Goal: Information Seeking & Learning: Understand process/instructions

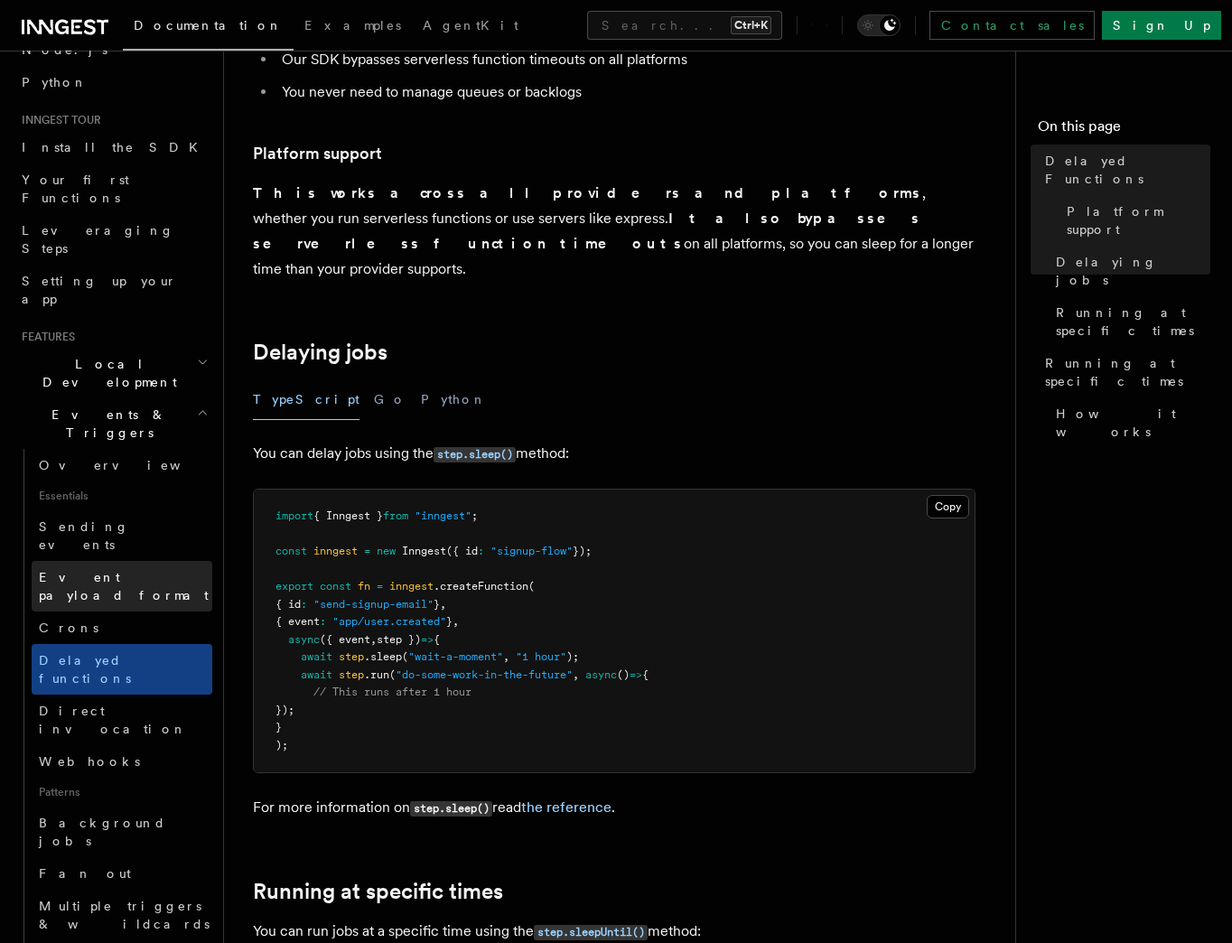
scroll to position [260, 0]
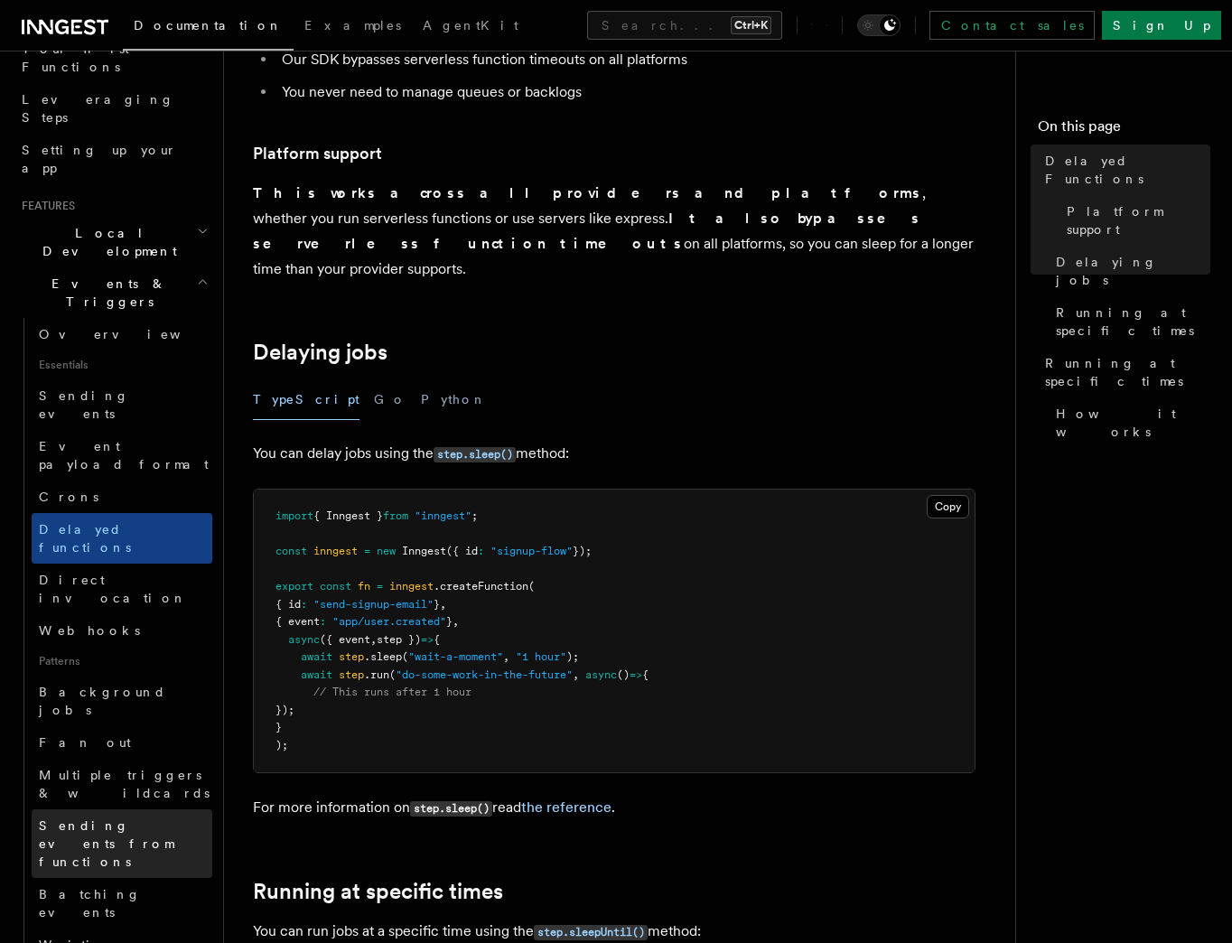
click at [136, 817] on span "Sending events from functions" at bounding box center [125, 844] width 173 height 54
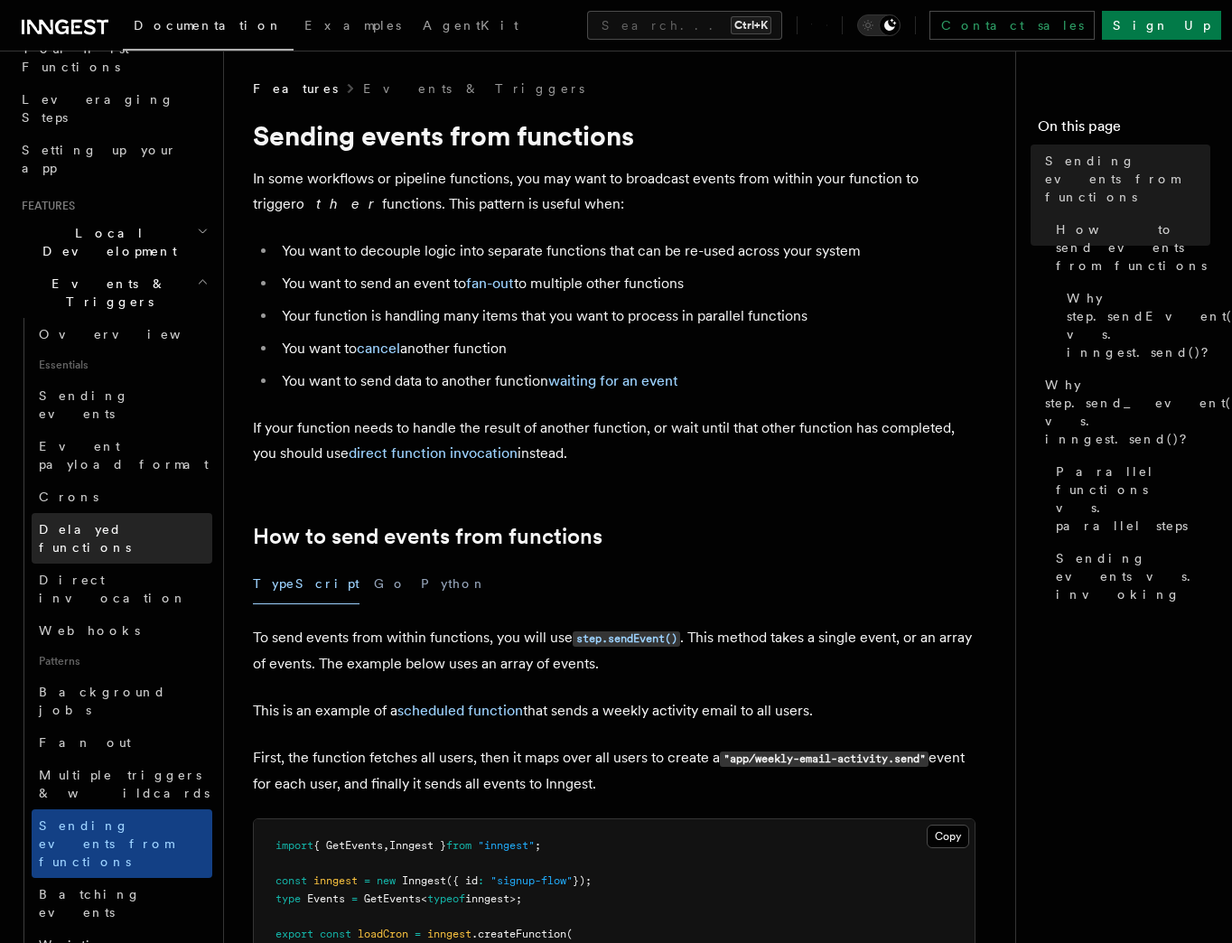
click at [131, 522] on span "Delayed functions" at bounding box center [85, 538] width 92 height 33
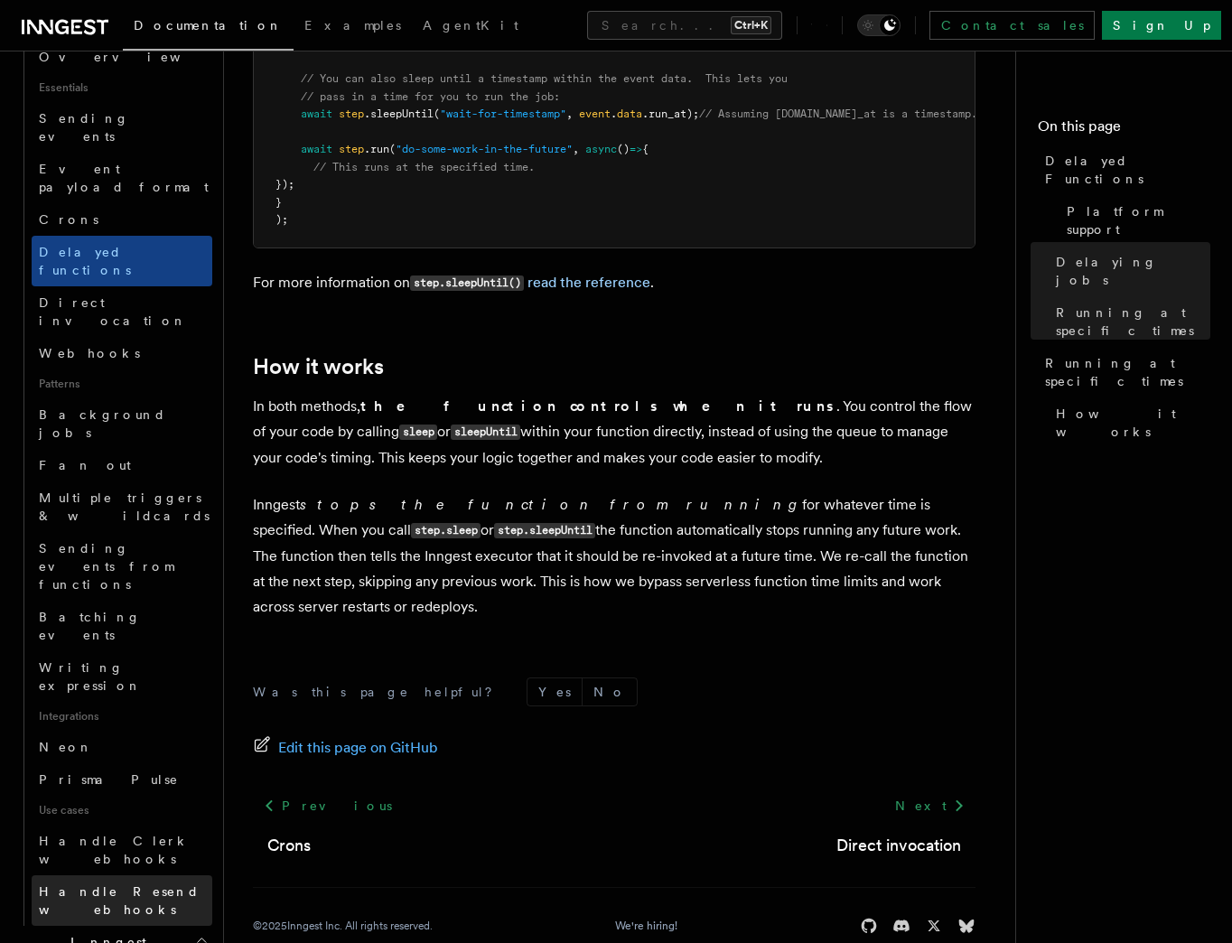
scroll to position [607, 0]
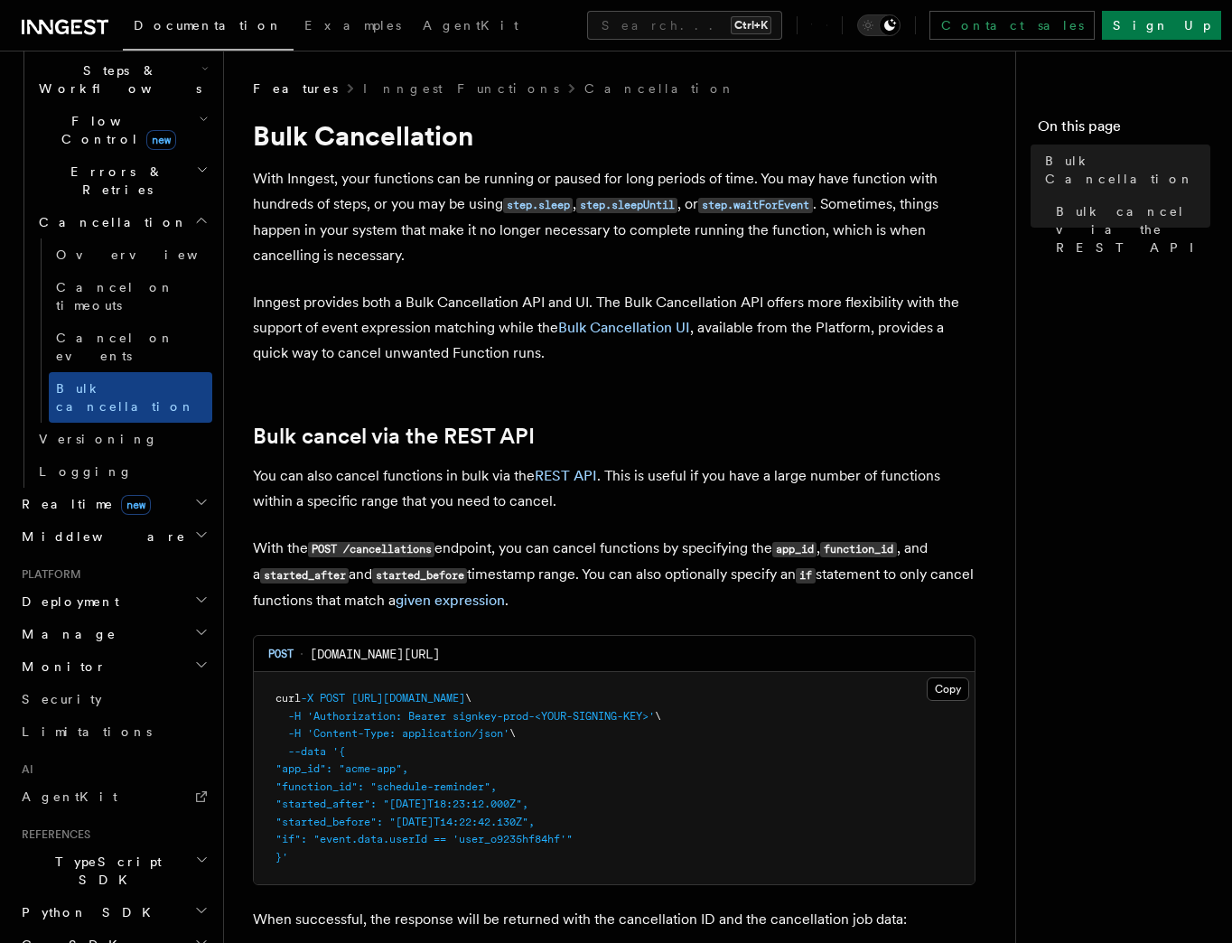
scroll to position [1438, 0]
